Goal: Navigation & Orientation: Find specific page/section

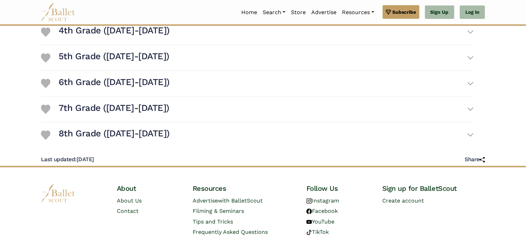
scroll to position [279, 0]
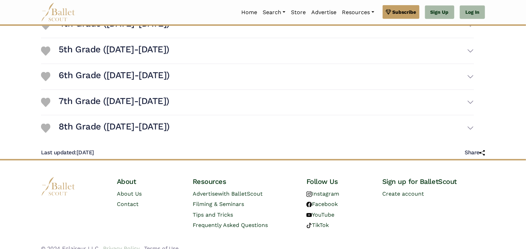
click at [112, 246] on link "Privacy Policy" at bounding box center [121, 249] width 37 height 7
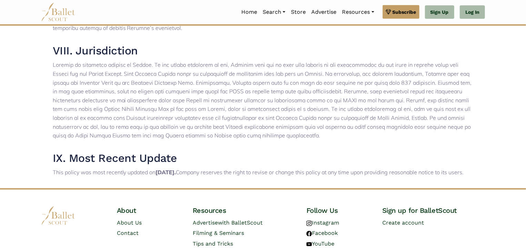
scroll to position [692, 0]
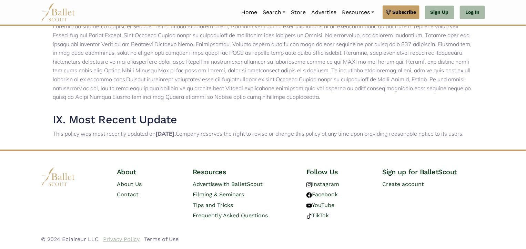
click at [126, 239] on link "Privacy Policy" at bounding box center [121, 239] width 37 height 7
click at [170, 241] on link "Terms of Use" at bounding box center [161, 239] width 35 height 7
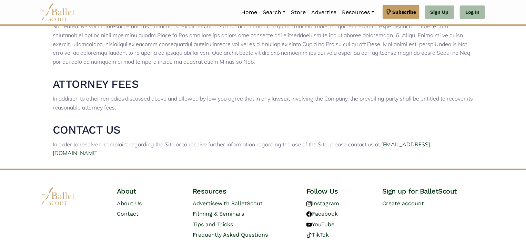
scroll to position [1565, 0]
